Goal: Find specific page/section: Find specific page/section

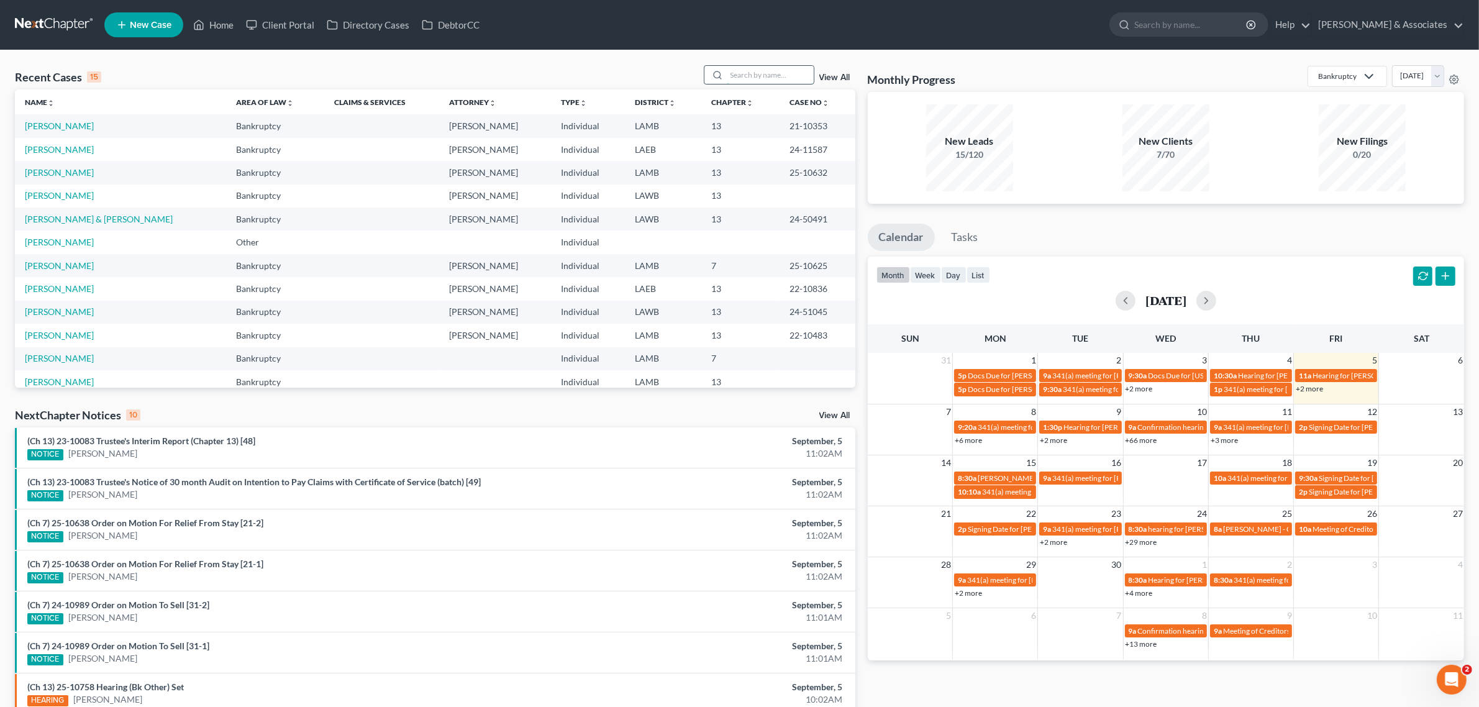
click at [745, 73] on input "search" at bounding box center [770, 75] width 87 height 18
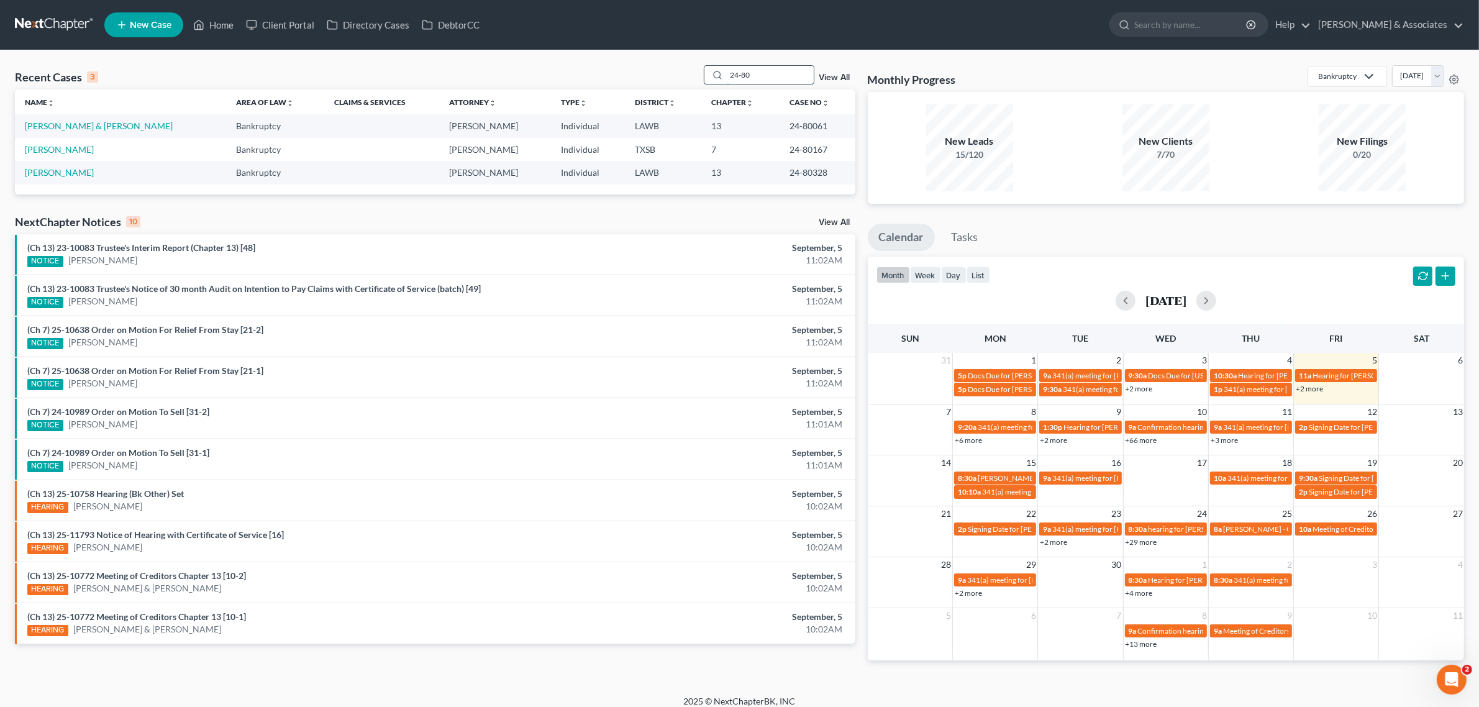
click at [736, 76] on input "24-80" at bounding box center [770, 75] width 87 height 18
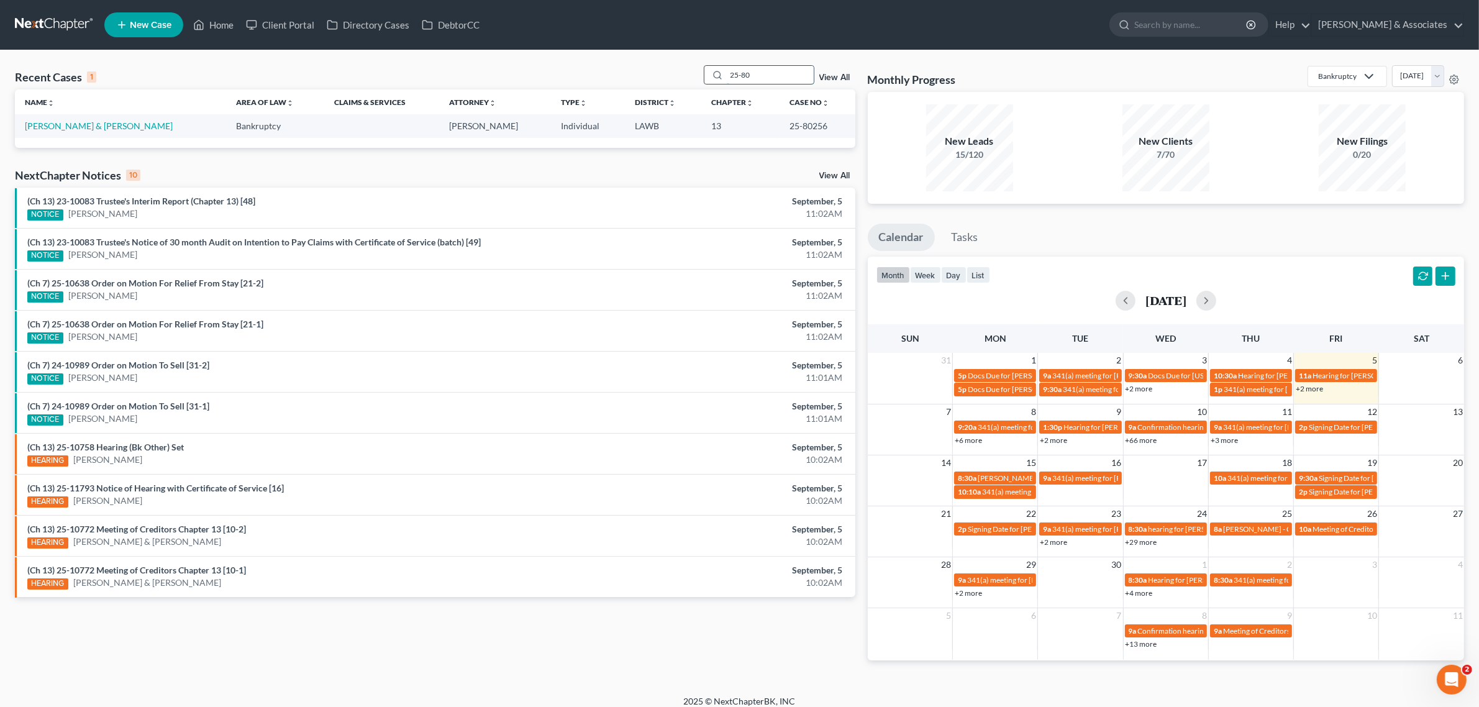
click at [750, 75] on input "25-80" at bounding box center [770, 75] width 87 height 18
drag, startPoint x: 750, startPoint y: 75, endPoint x: 710, endPoint y: 75, distance: 40.4
click at [710, 75] on div "25-80" at bounding box center [759, 74] width 111 height 19
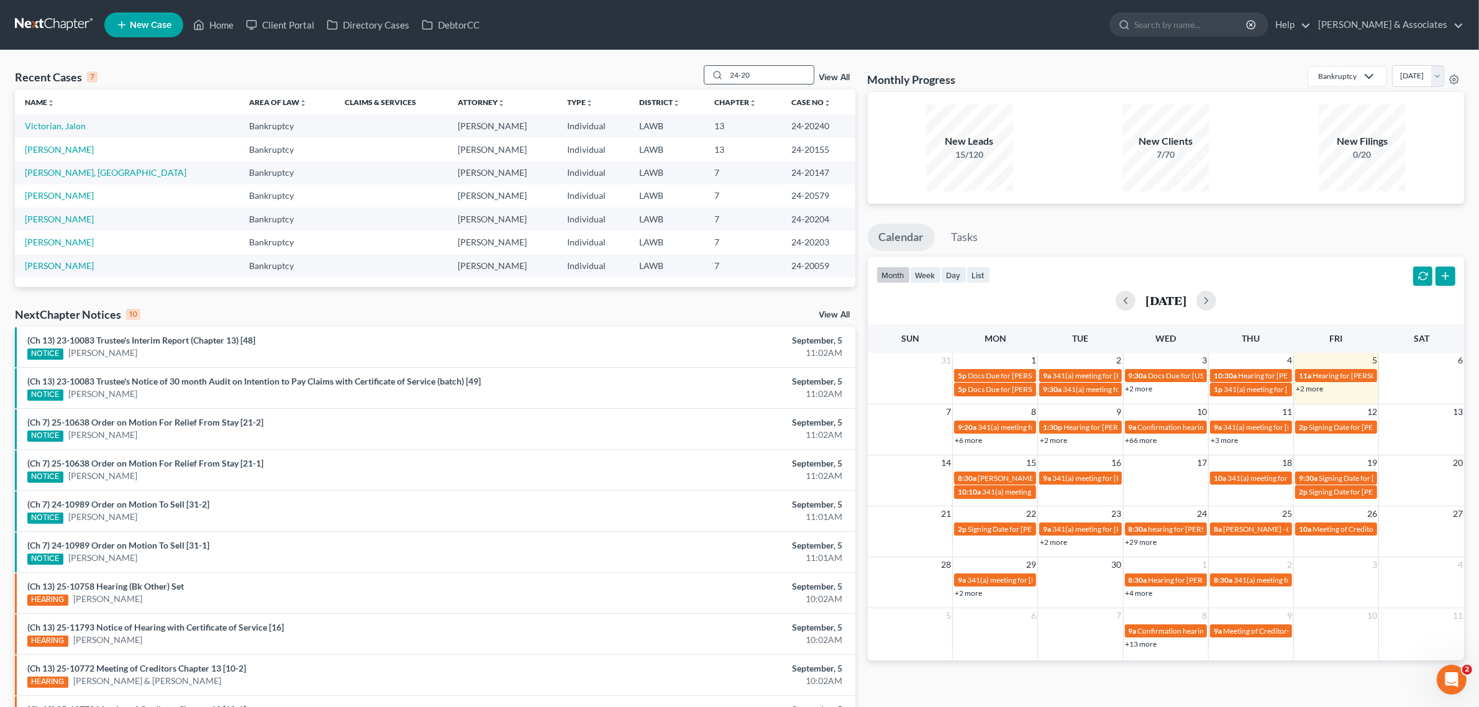
drag, startPoint x: 759, startPoint y: 78, endPoint x: 743, endPoint y: 79, distance: 16.8
click at [743, 79] on input "24-20" at bounding box center [770, 75] width 87 height 18
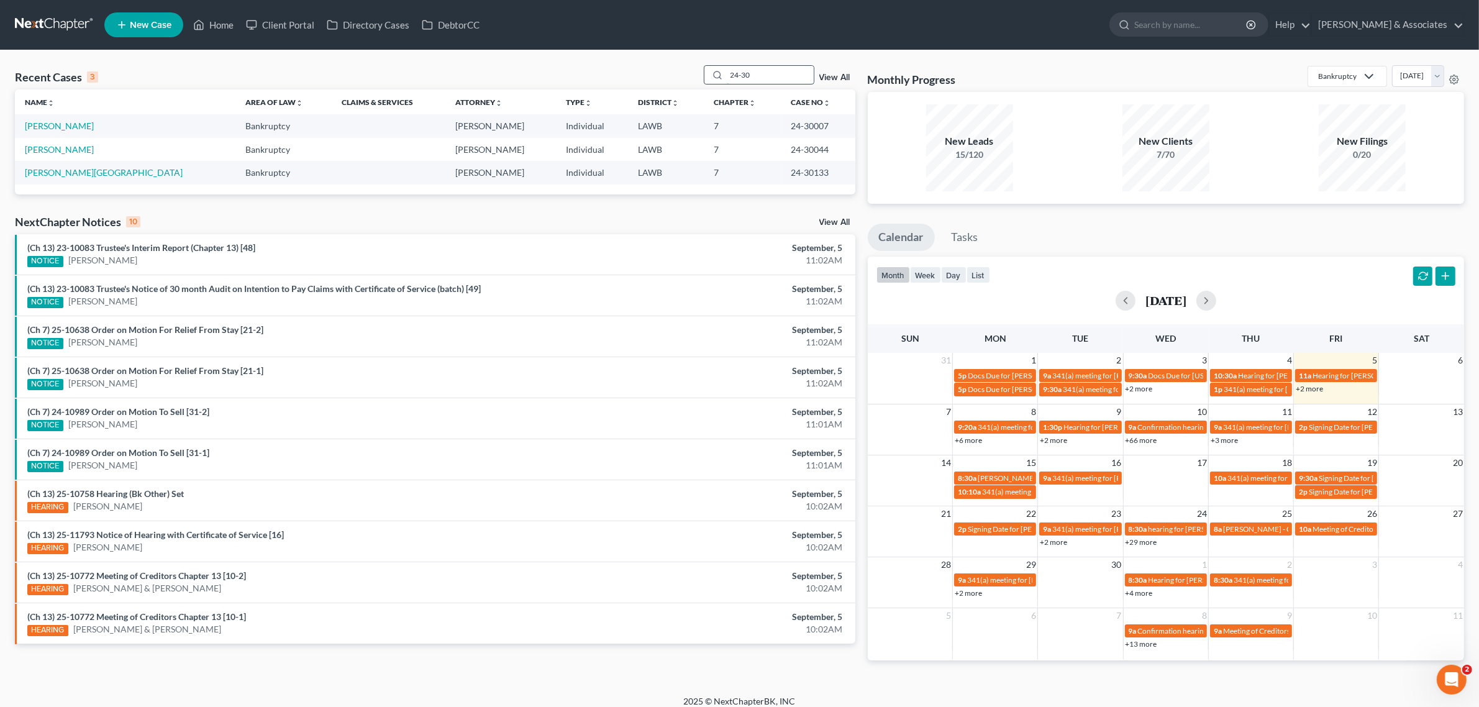
click at [777, 70] on input "24-30" at bounding box center [770, 75] width 87 height 18
drag, startPoint x: 754, startPoint y: 72, endPoint x: 725, endPoint y: 72, distance: 29.8
click at [725, 72] on div "24-30" at bounding box center [759, 74] width 111 height 19
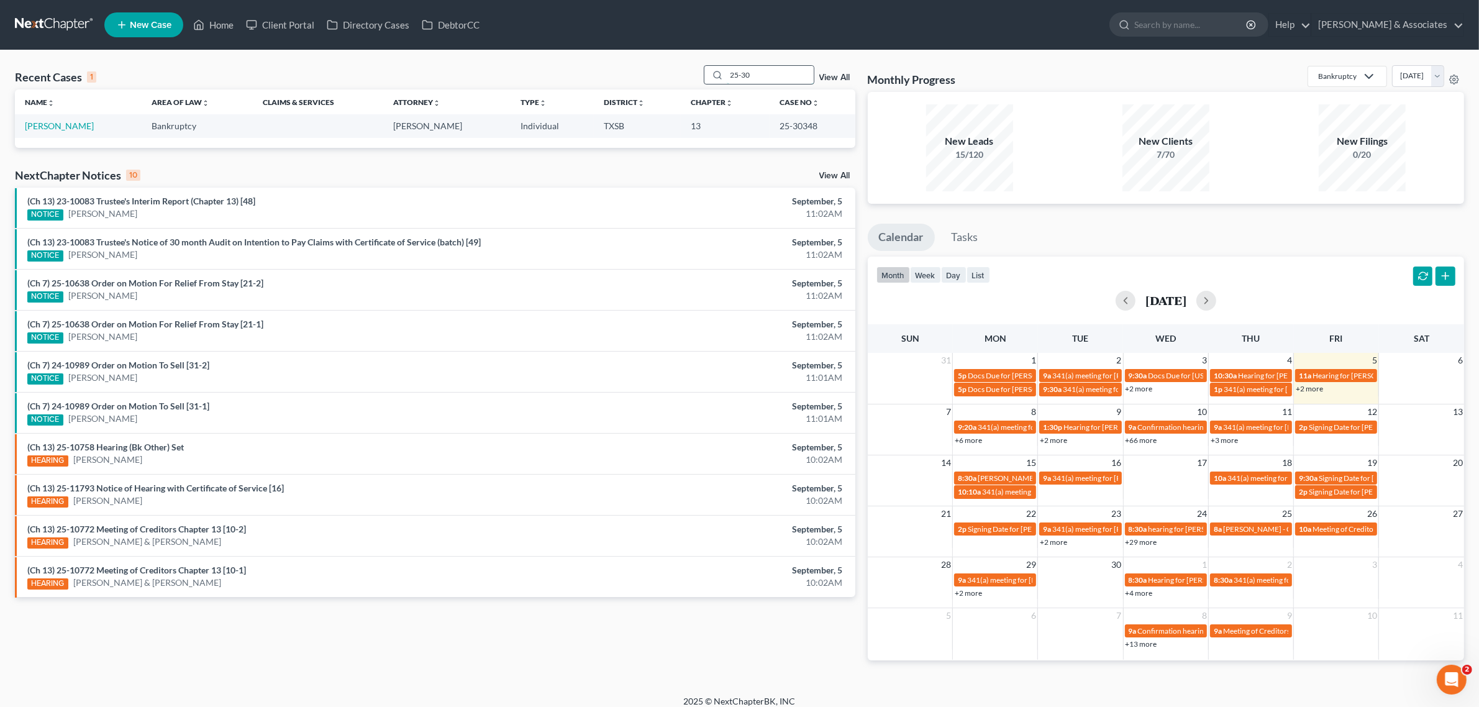
drag, startPoint x: 759, startPoint y: 76, endPoint x: 715, endPoint y: 70, distance: 44.4
click at [715, 70] on div "25-30" at bounding box center [759, 74] width 111 height 19
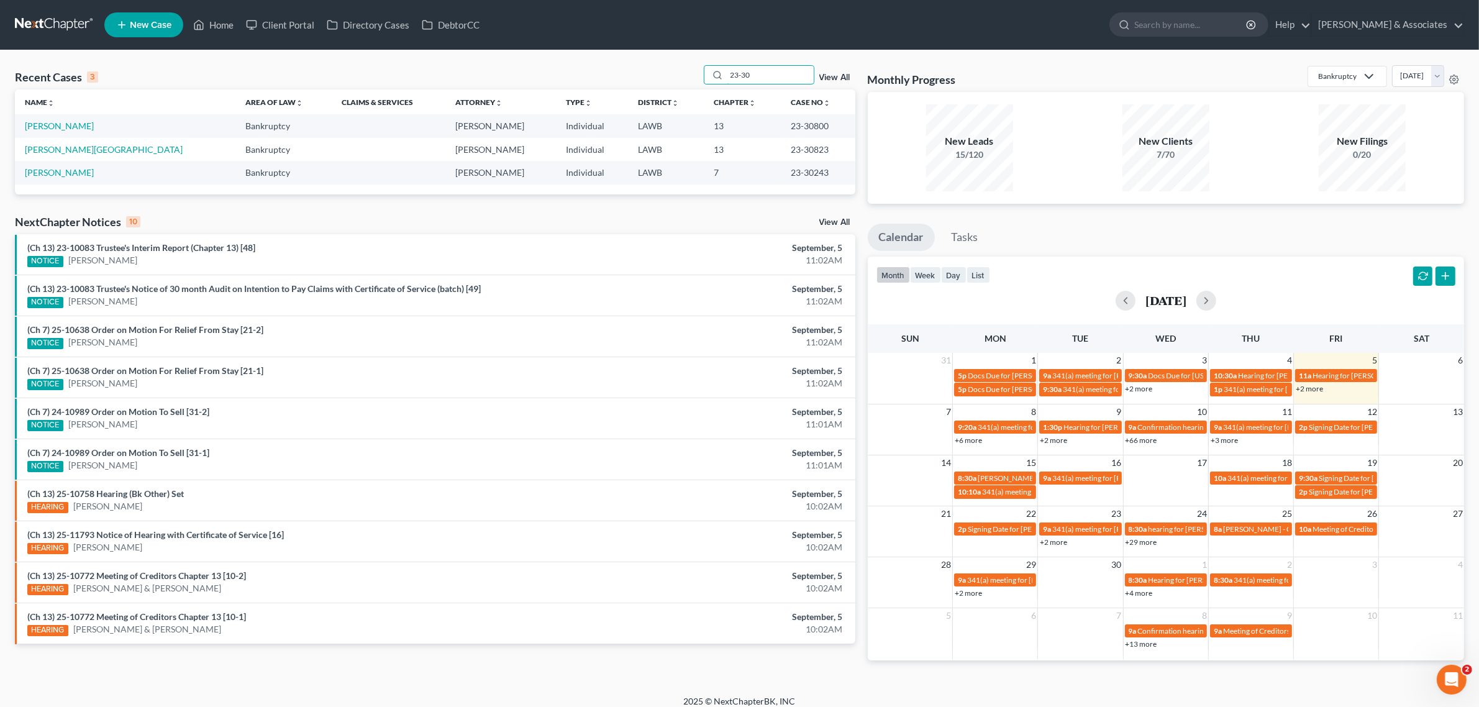
type input "23-30"
drag, startPoint x: 761, startPoint y: 71, endPoint x: 697, endPoint y: 75, distance: 64.0
click at [697, 75] on div "Recent Cases 3 23-30 View All" at bounding box center [435, 77] width 840 height 24
click at [826, 72] on div "23-30 View All" at bounding box center [780, 74] width 152 height 19
click at [830, 75] on link "View All" at bounding box center [834, 77] width 31 height 9
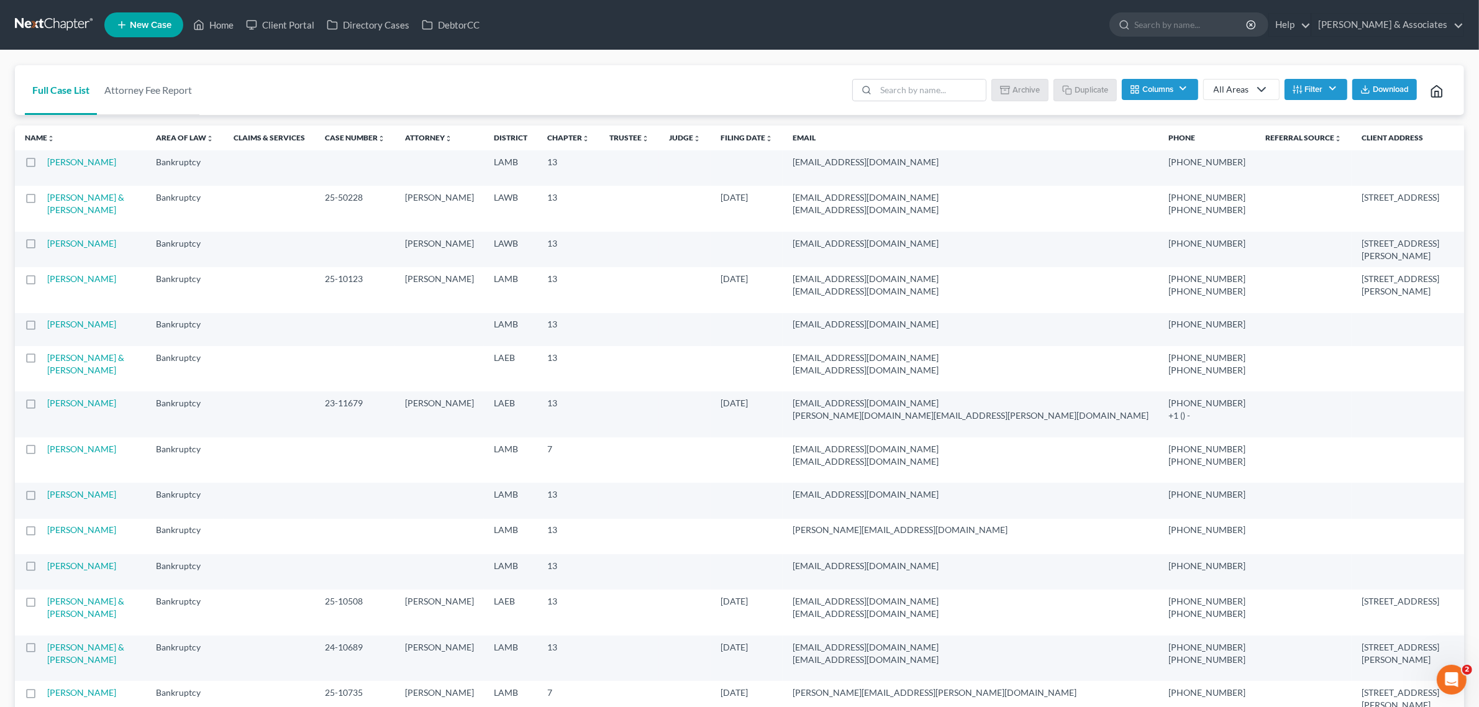
click at [1324, 94] on button "Filter" at bounding box center [1315, 89] width 63 height 21
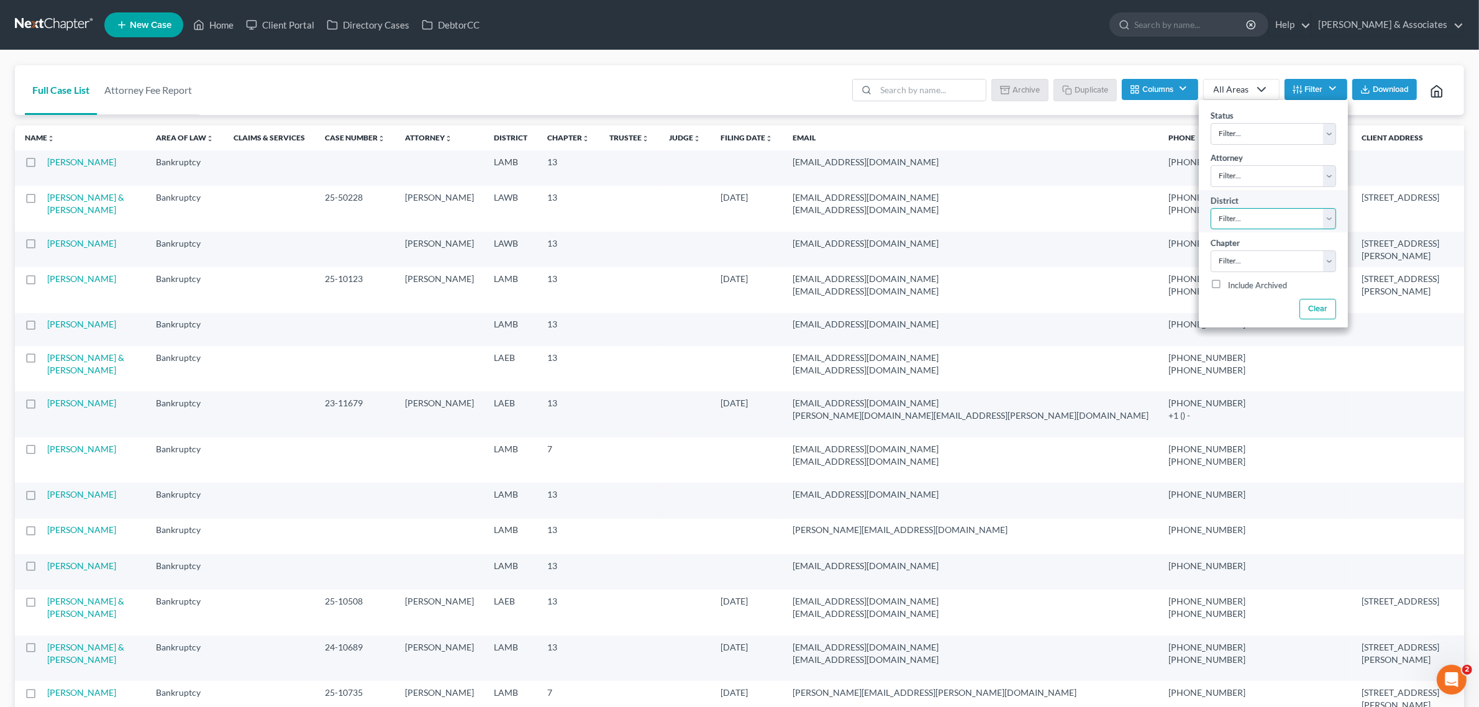
click at [1277, 220] on select "Filter... Filter... [US_STATE] - [GEOGRAPHIC_DATA] [US_STATE] - [GEOGRAPHIC_DAT…" at bounding box center [1272, 219] width 125 height 22
select select "36"
click at [1210, 208] on select "Filter... Filter... [US_STATE] - [GEOGRAPHIC_DATA] [US_STATE] - [GEOGRAPHIC_DAT…" at bounding box center [1272, 219] width 125 height 22
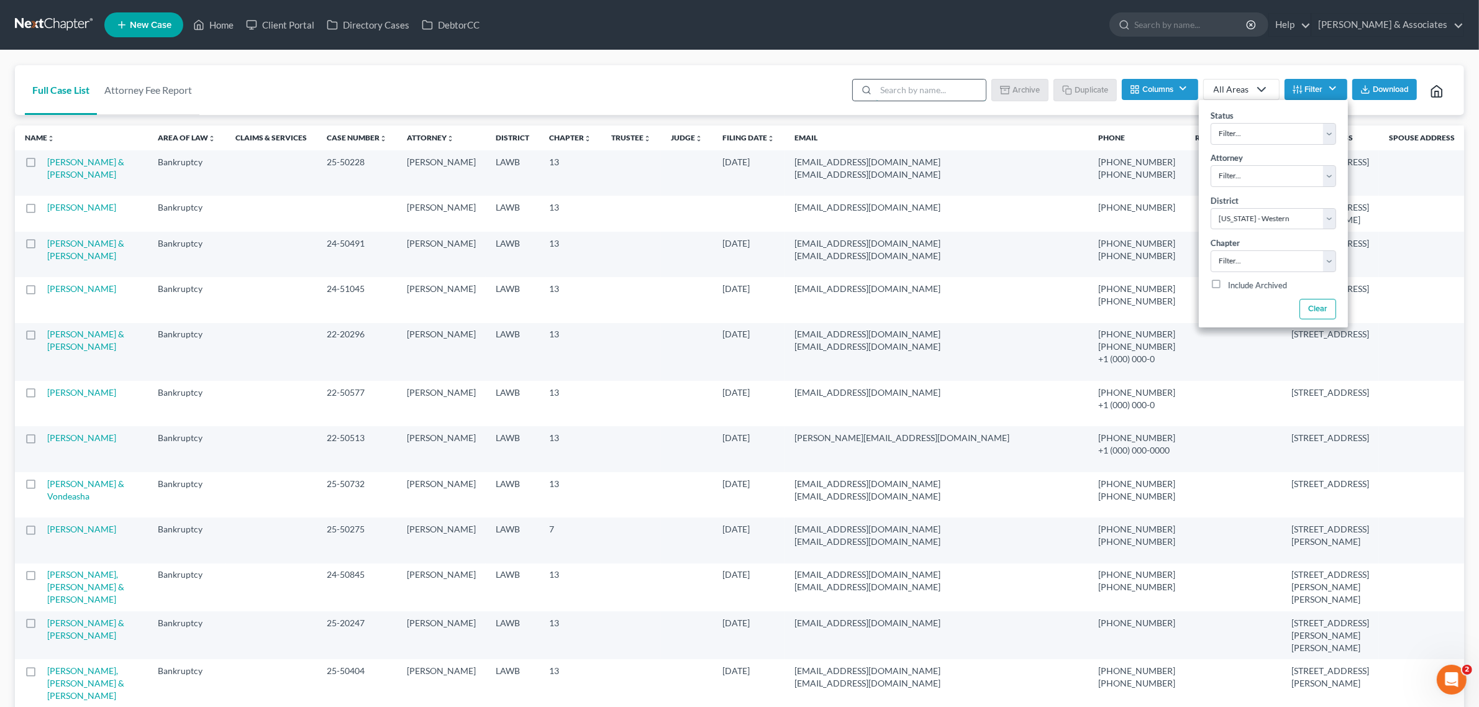
click at [921, 88] on input "search" at bounding box center [931, 89] width 110 height 21
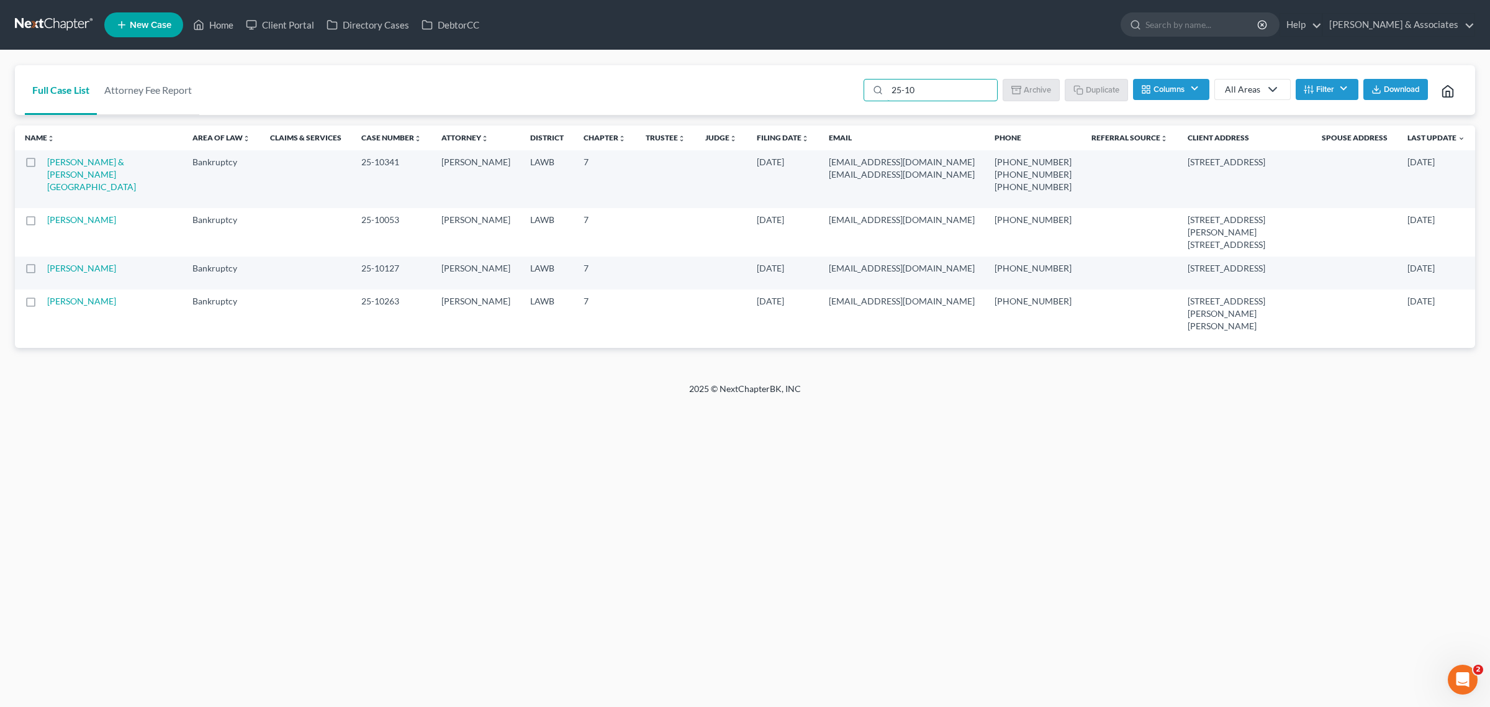
type input "25-10"
